Goal: Task Accomplishment & Management: Use online tool/utility

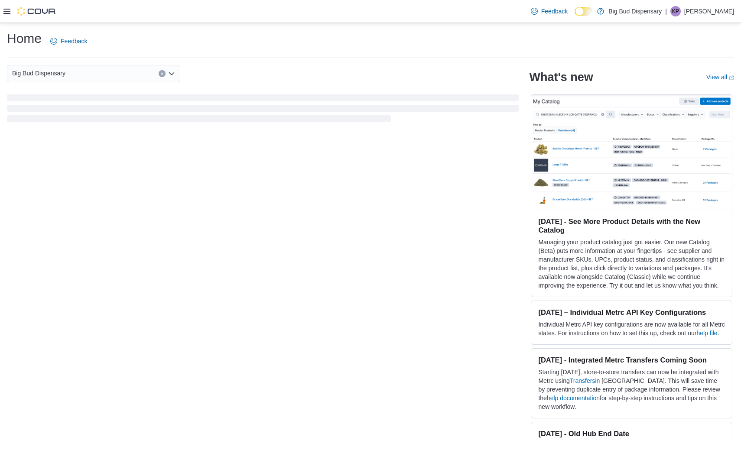
click at [10, 10] on icon at bounding box center [6, 11] width 7 height 7
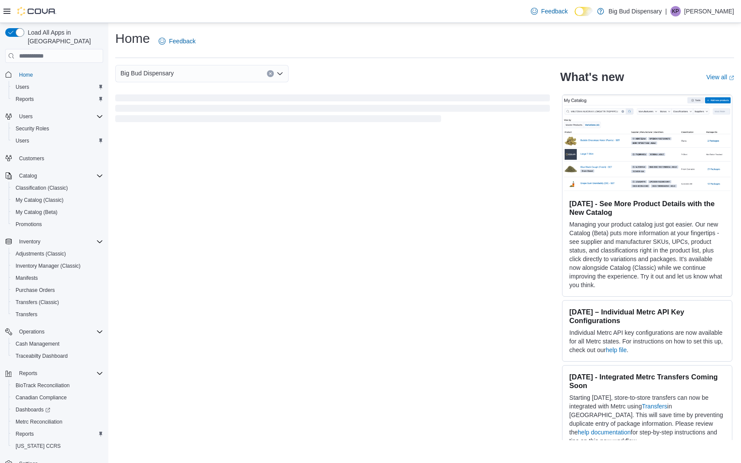
scroll to position [16, 0]
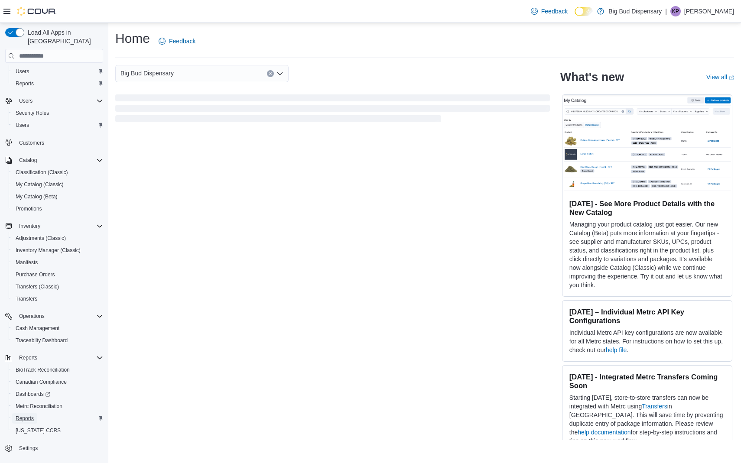
click at [30, 415] on span "Reports" at bounding box center [25, 418] width 18 height 7
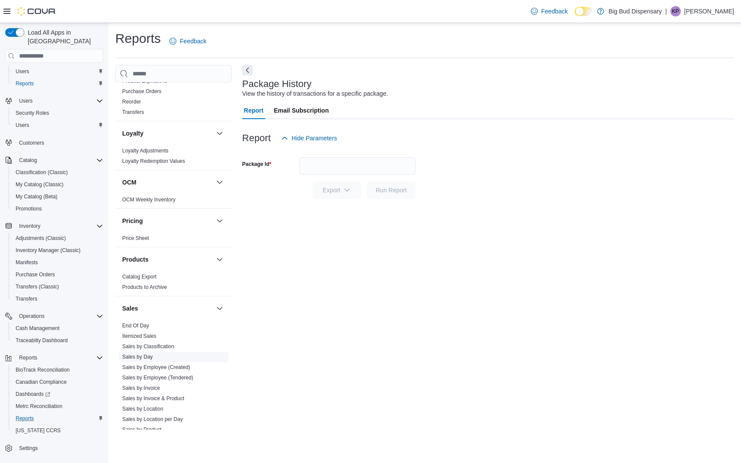
scroll to position [382, 0]
click at [149, 385] on link "Sales by Invoice" at bounding box center [141, 386] width 38 height 6
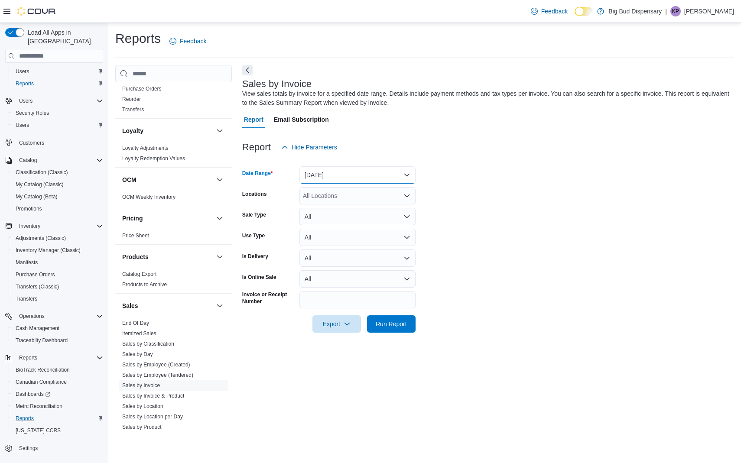
click at [389, 176] on button "[DATE]" at bounding box center [357, 174] width 116 height 17
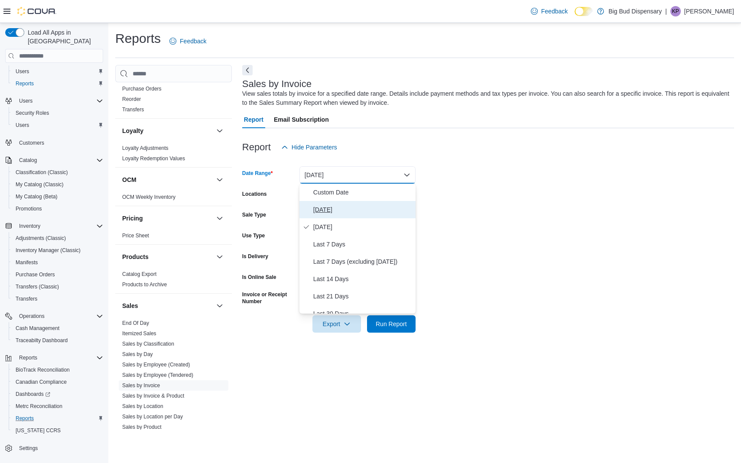
click at [359, 210] on span "[DATE]" at bounding box center [362, 210] width 99 height 10
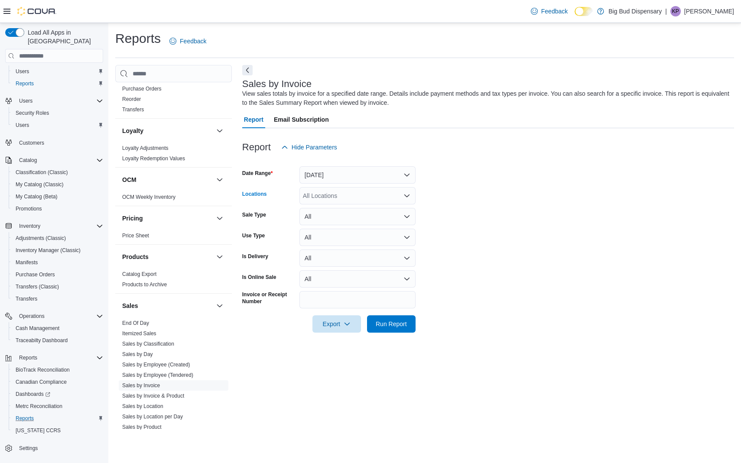
click at [361, 193] on div "All Locations" at bounding box center [357, 195] width 116 height 17
type input "***"
click at [343, 210] on span "Pawhuska" at bounding box center [332, 210] width 28 height 9
click at [388, 331] on span "Run Report" at bounding box center [391, 323] width 38 height 17
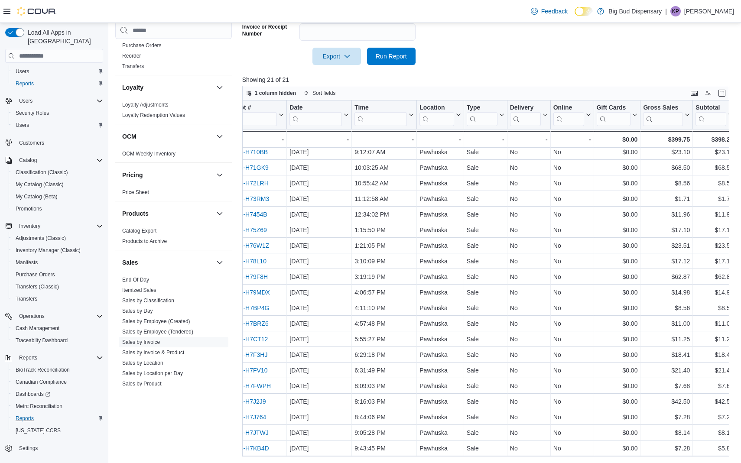
scroll to position [19, 0]
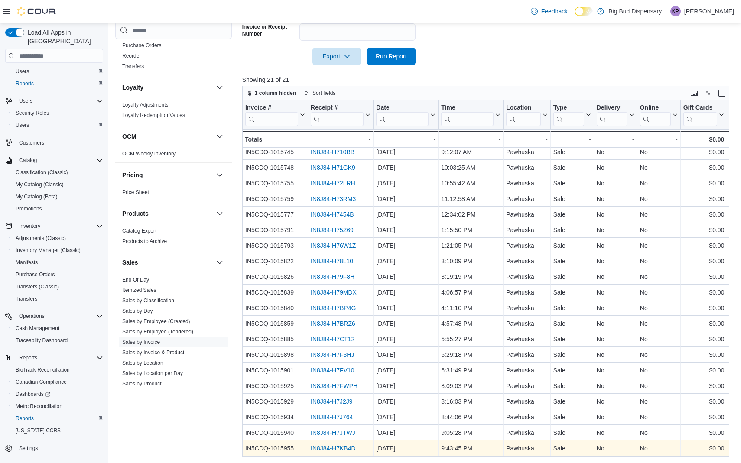
click at [334, 451] on link "IN8J84-H7KB4D" at bounding box center [333, 449] width 45 height 7
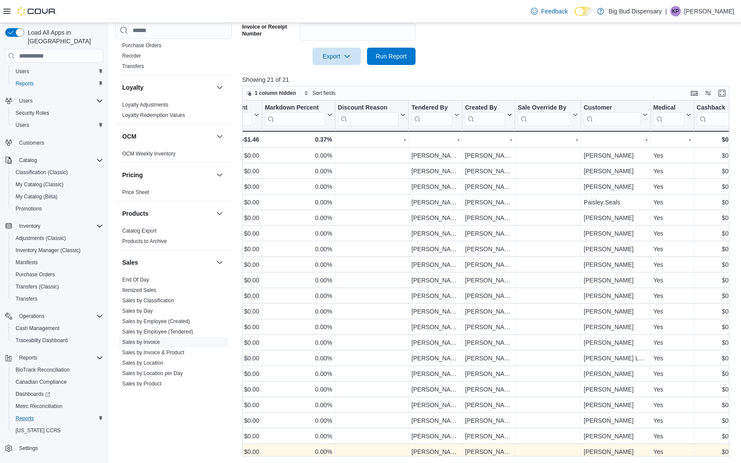
scroll to position [19, 896]
